Goal: Find specific page/section: Find specific page/section

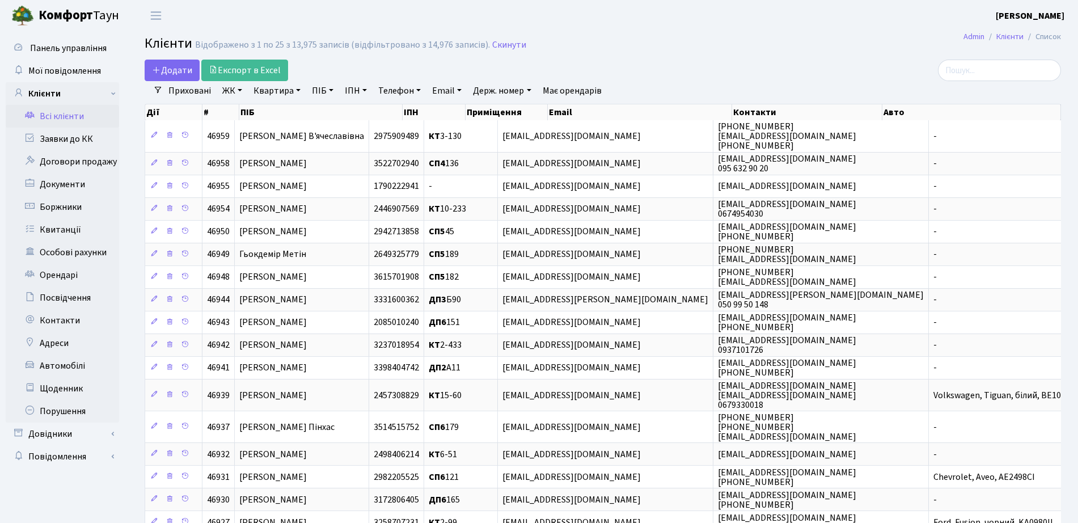
select select "25"
click at [975, 76] on input "search" at bounding box center [999, 71] width 123 height 22
type input "васьковс"
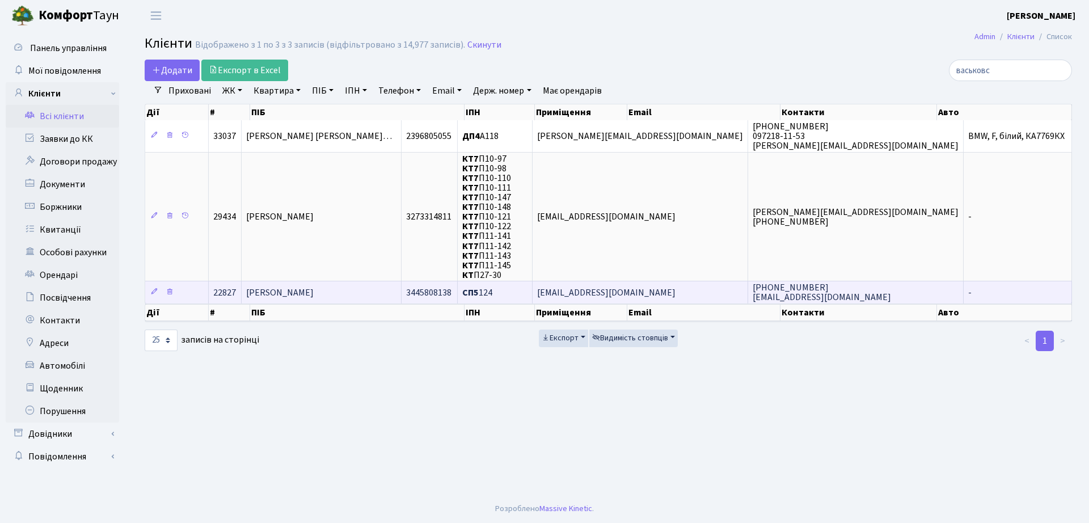
click at [314, 297] on span "Васьковський Артем Сергійович" at bounding box center [280, 292] width 68 height 12
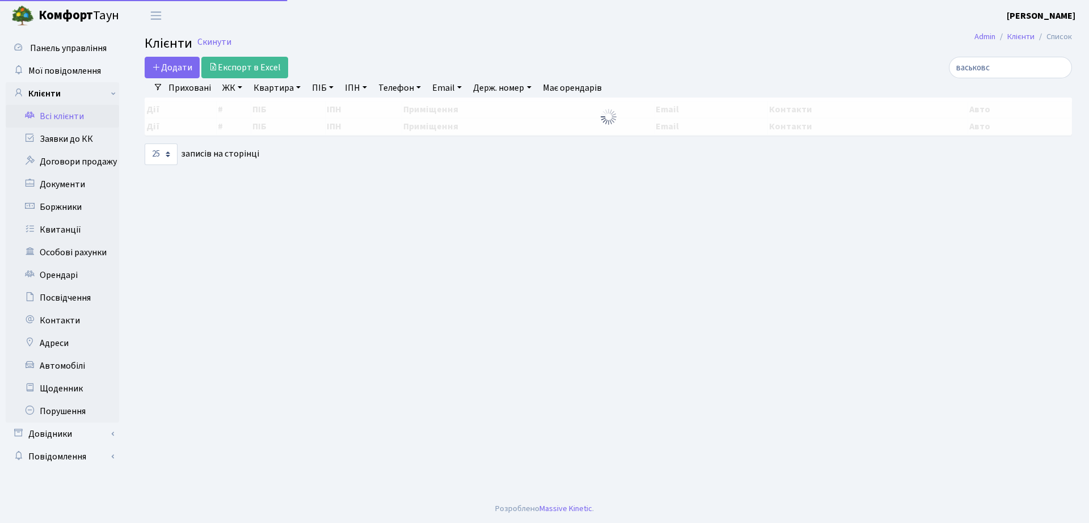
select select "25"
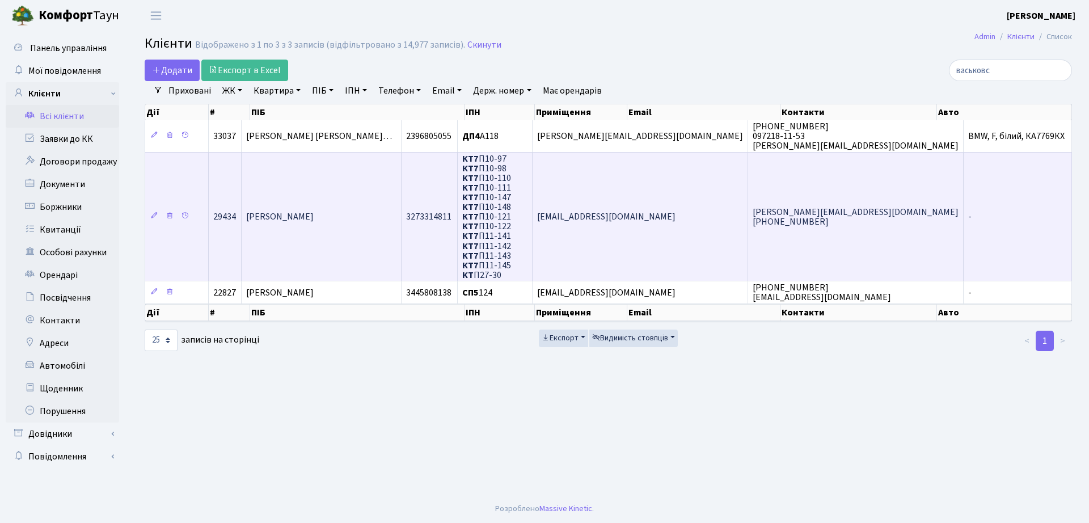
click at [401, 246] on td "[PERSON_NAME]" at bounding box center [322, 216] width 160 height 129
